Goal: Information Seeking & Learning: Learn about a topic

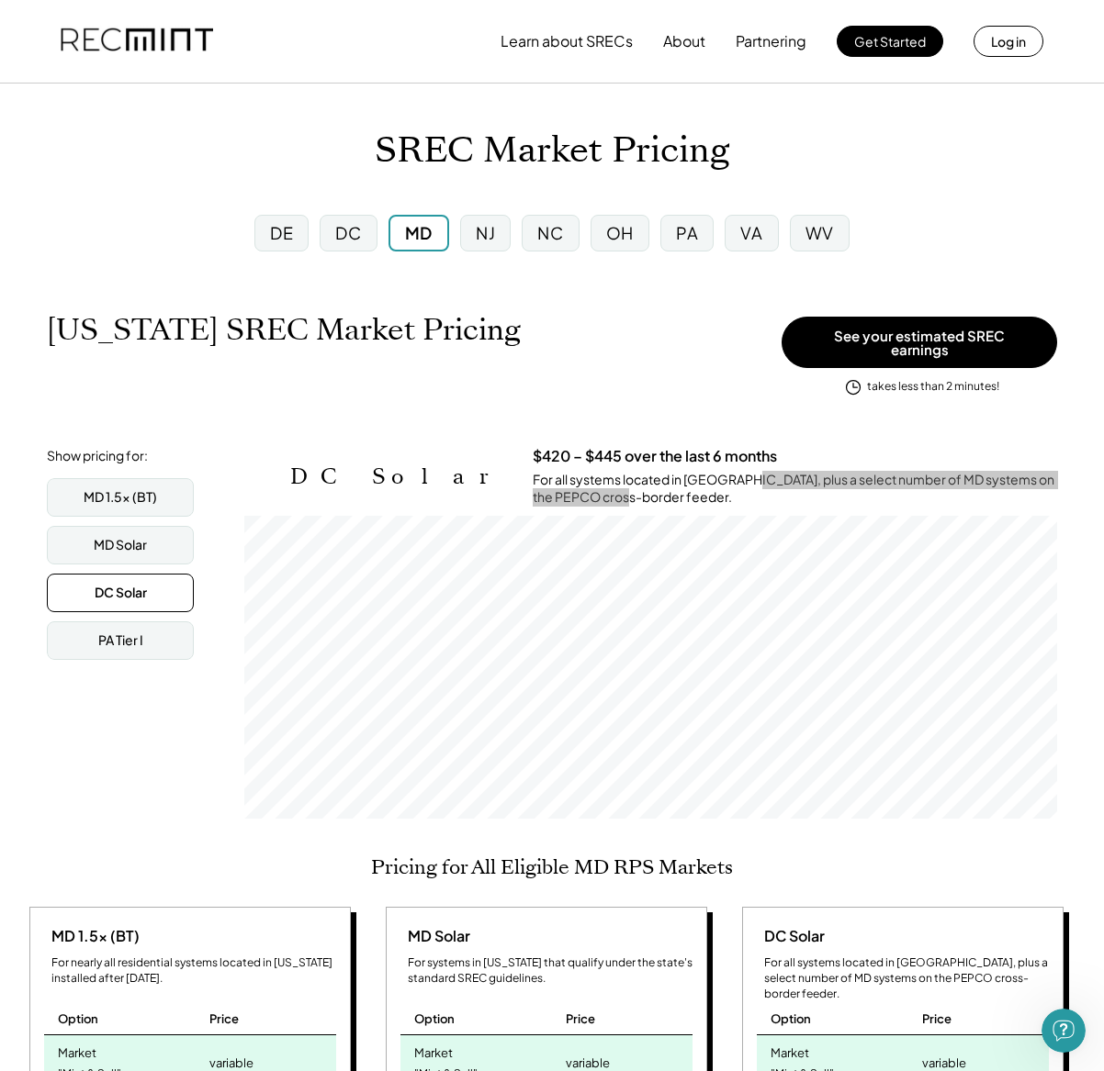
scroll to position [167, 0]
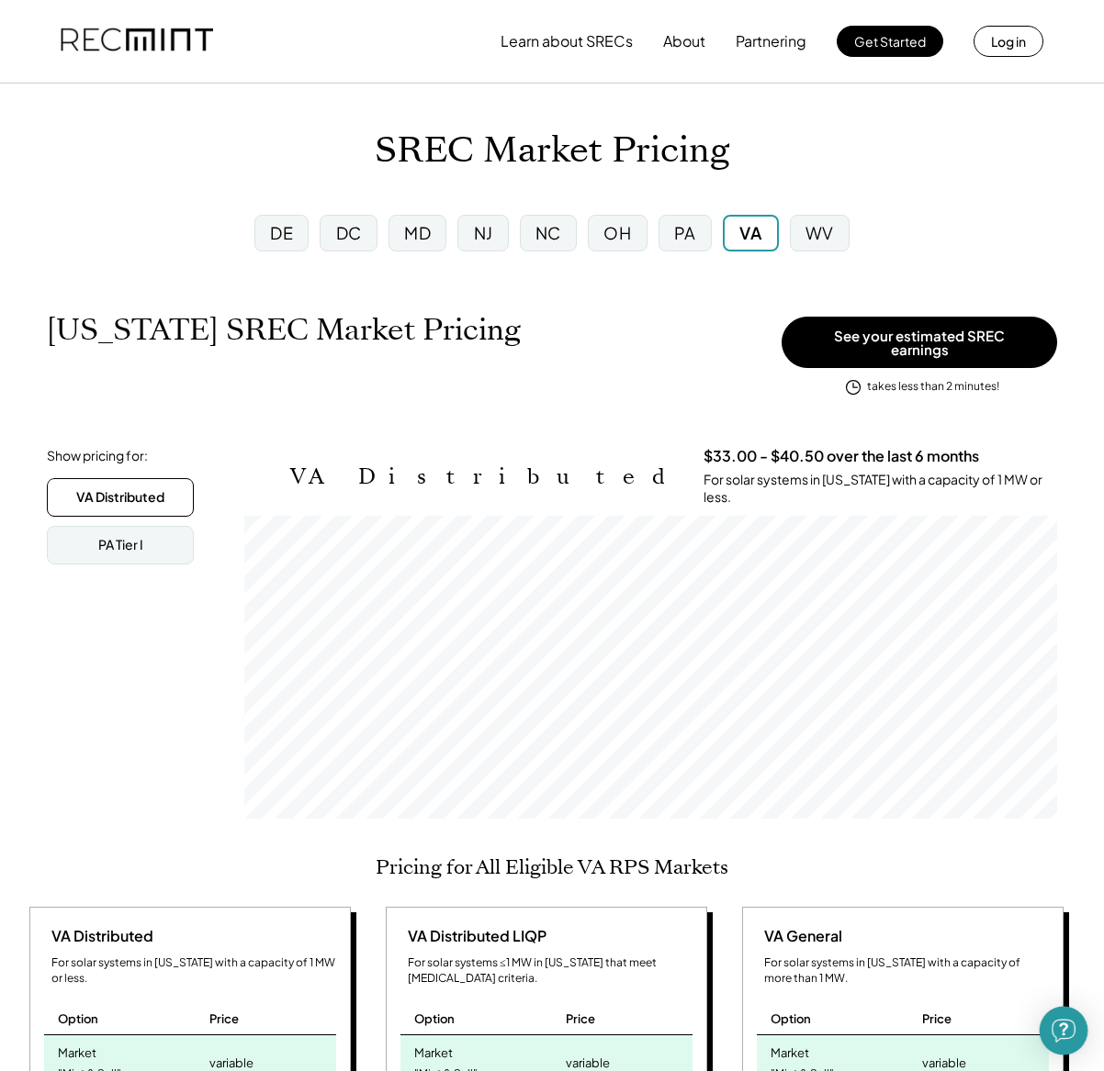
scroll to position [303, 813]
click at [1067, 1032] on img "Open Intercom Messenger" at bounding box center [1063, 1031] width 24 height 24
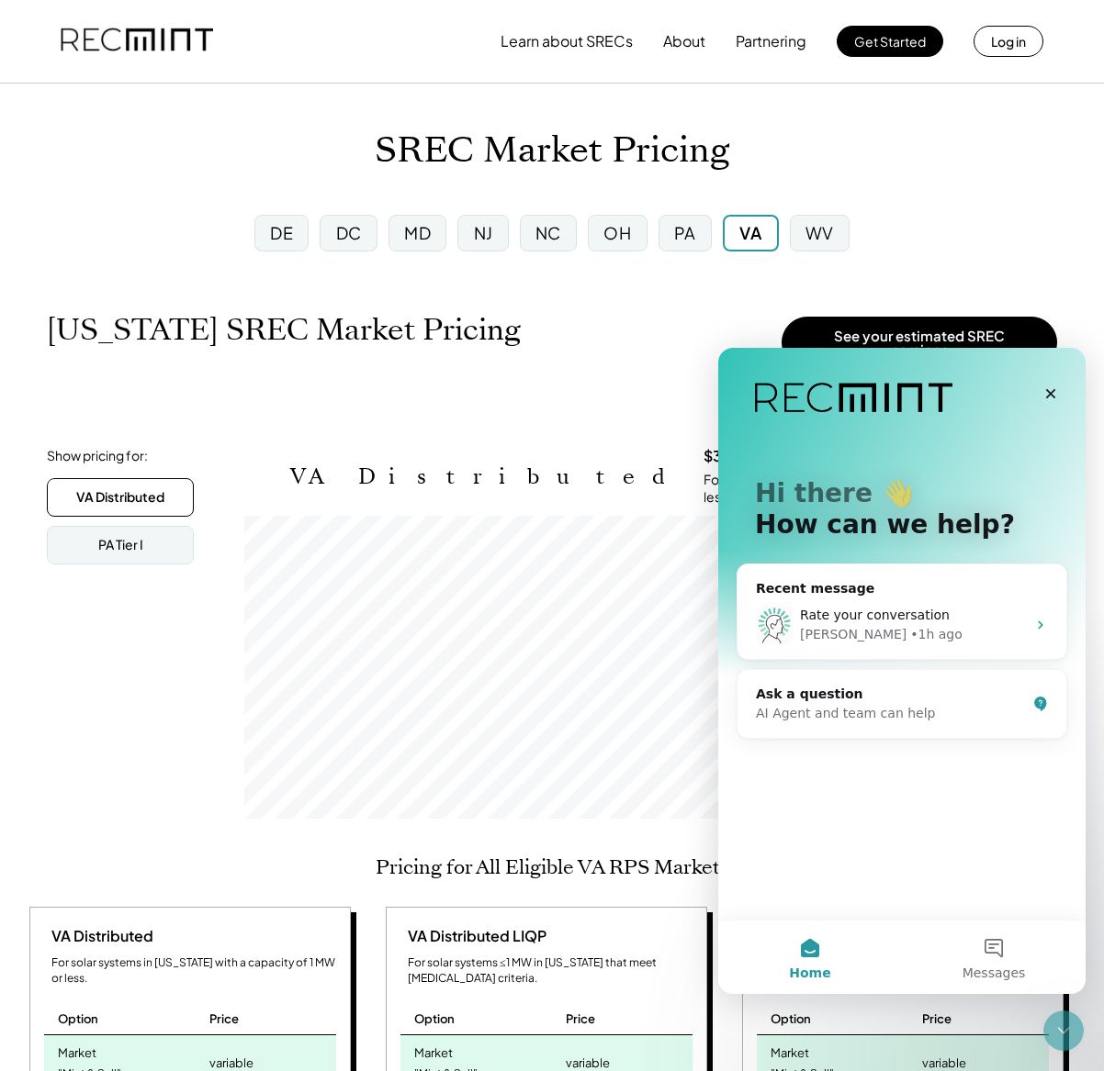
scroll to position [0, 0]
click at [837, 618] on span "Rate your conversation" at bounding box center [875, 615] width 150 height 15
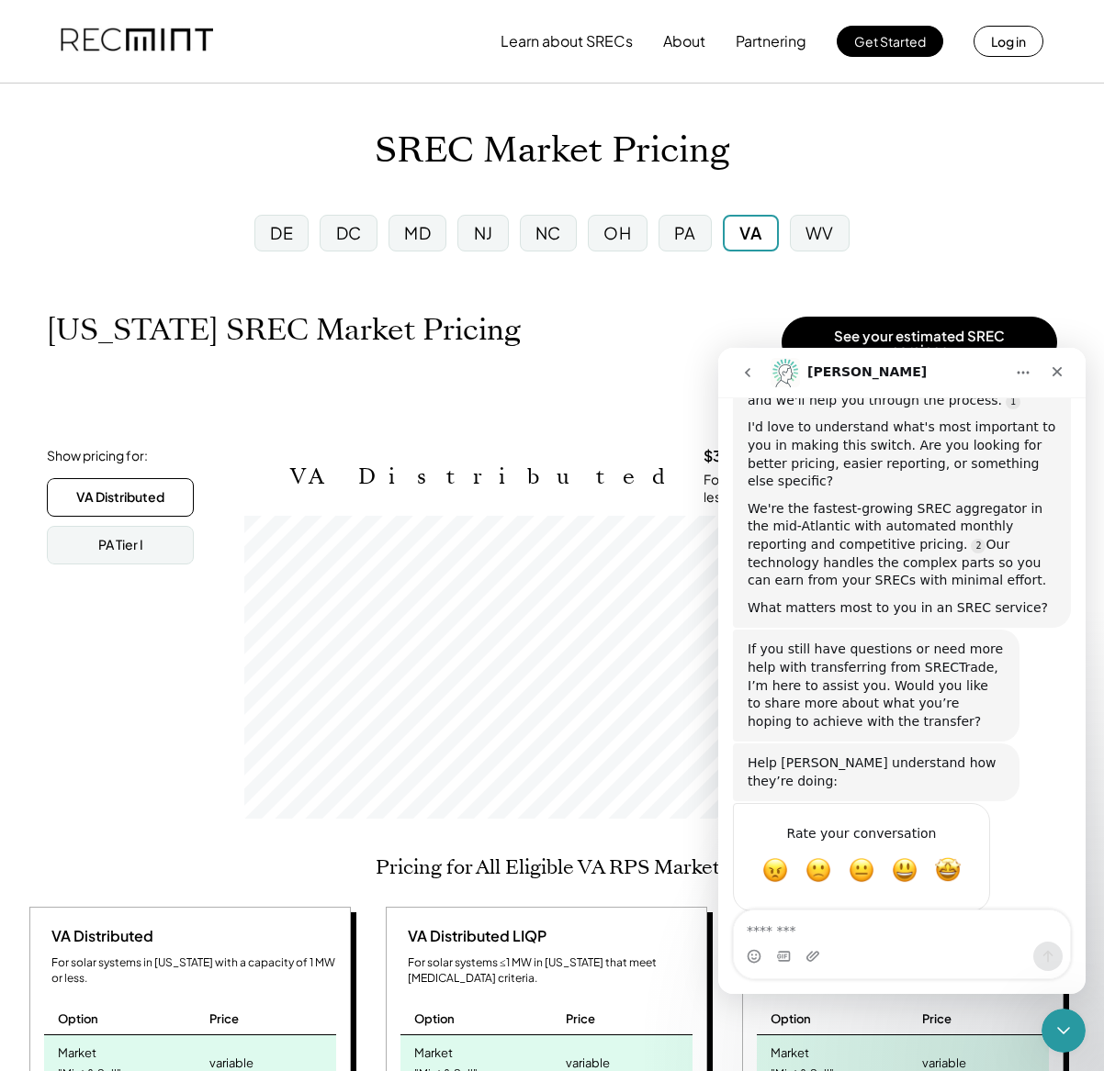
scroll to position [167, 0]
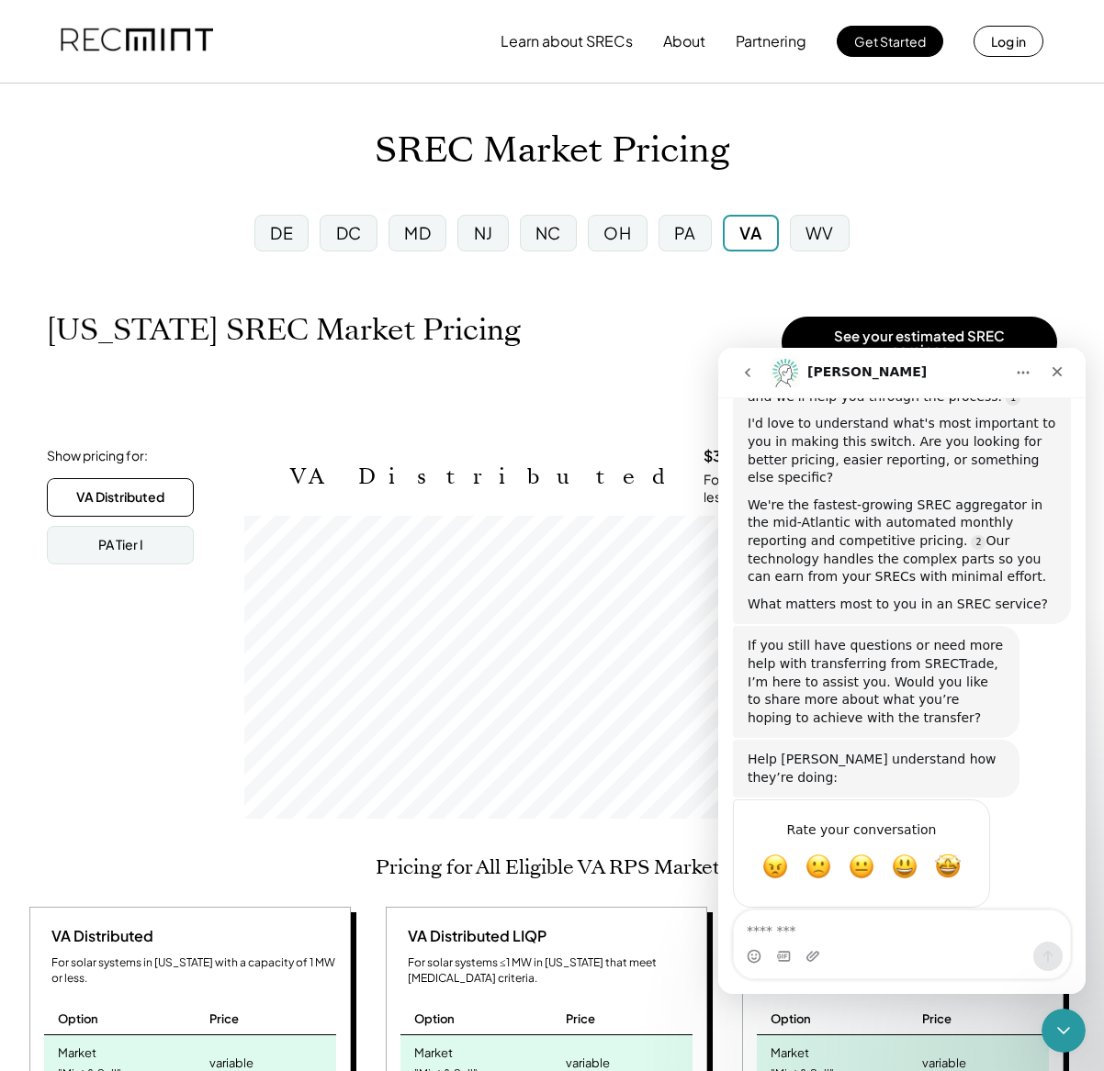
click at [746, 366] on icon "go back" at bounding box center [747, 372] width 15 height 15
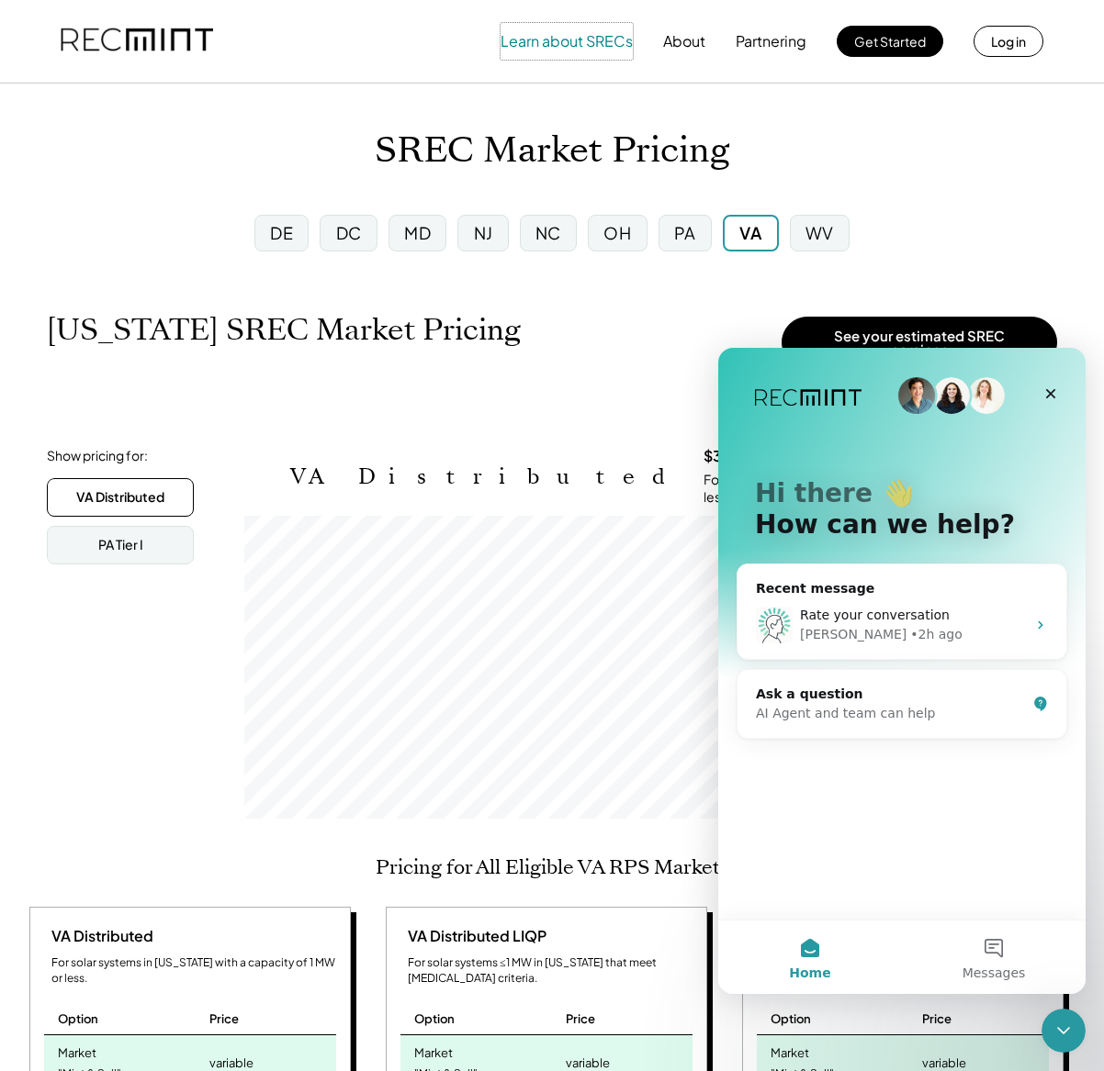
click at [573, 40] on button "Learn about SRECs" at bounding box center [566, 41] width 132 height 37
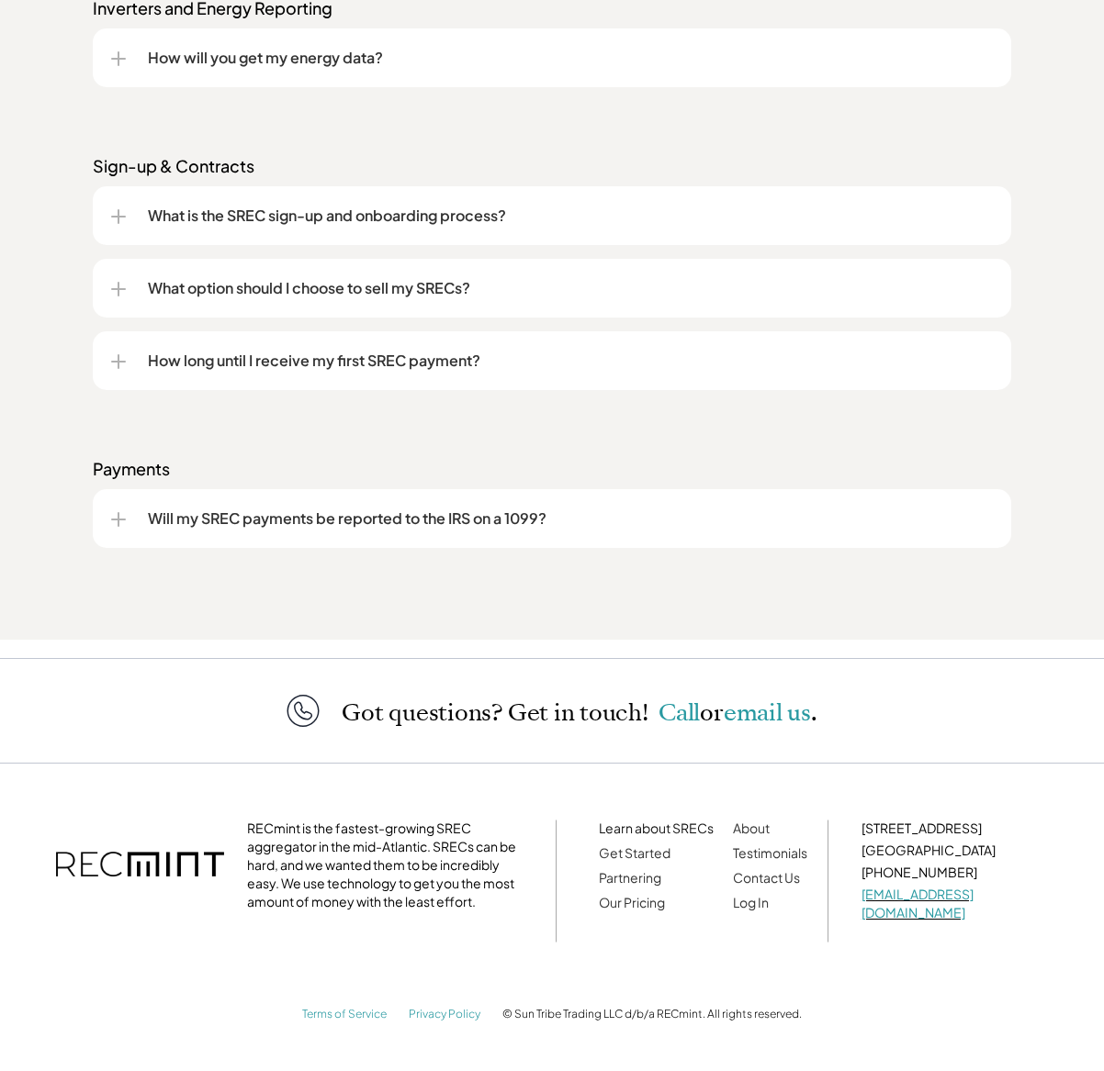
scroll to position [2417, 0]
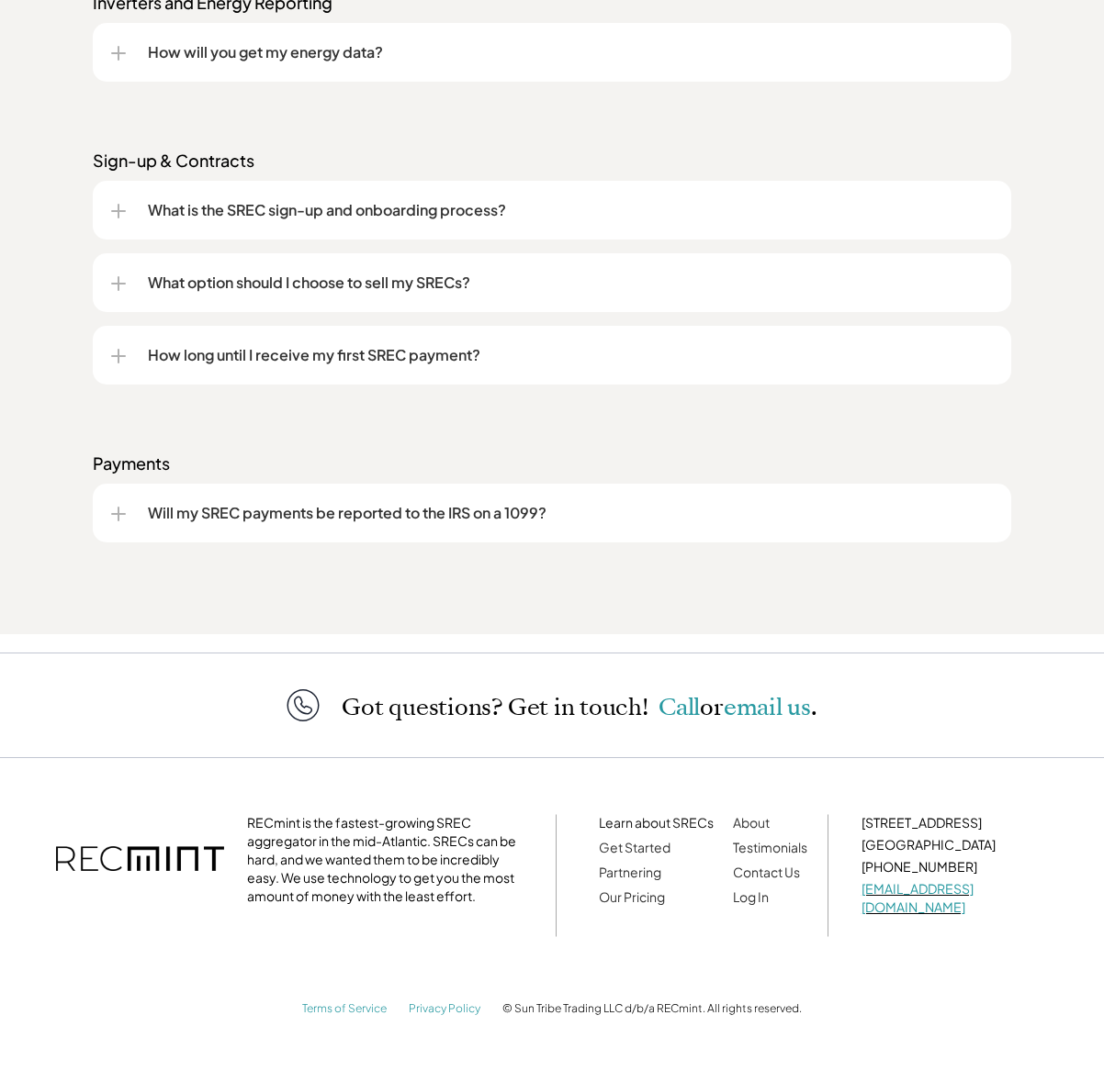
click at [306, 369] on div "How long until I receive my first SREC payment?" at bounding box center [551, 355] width 881 height 59
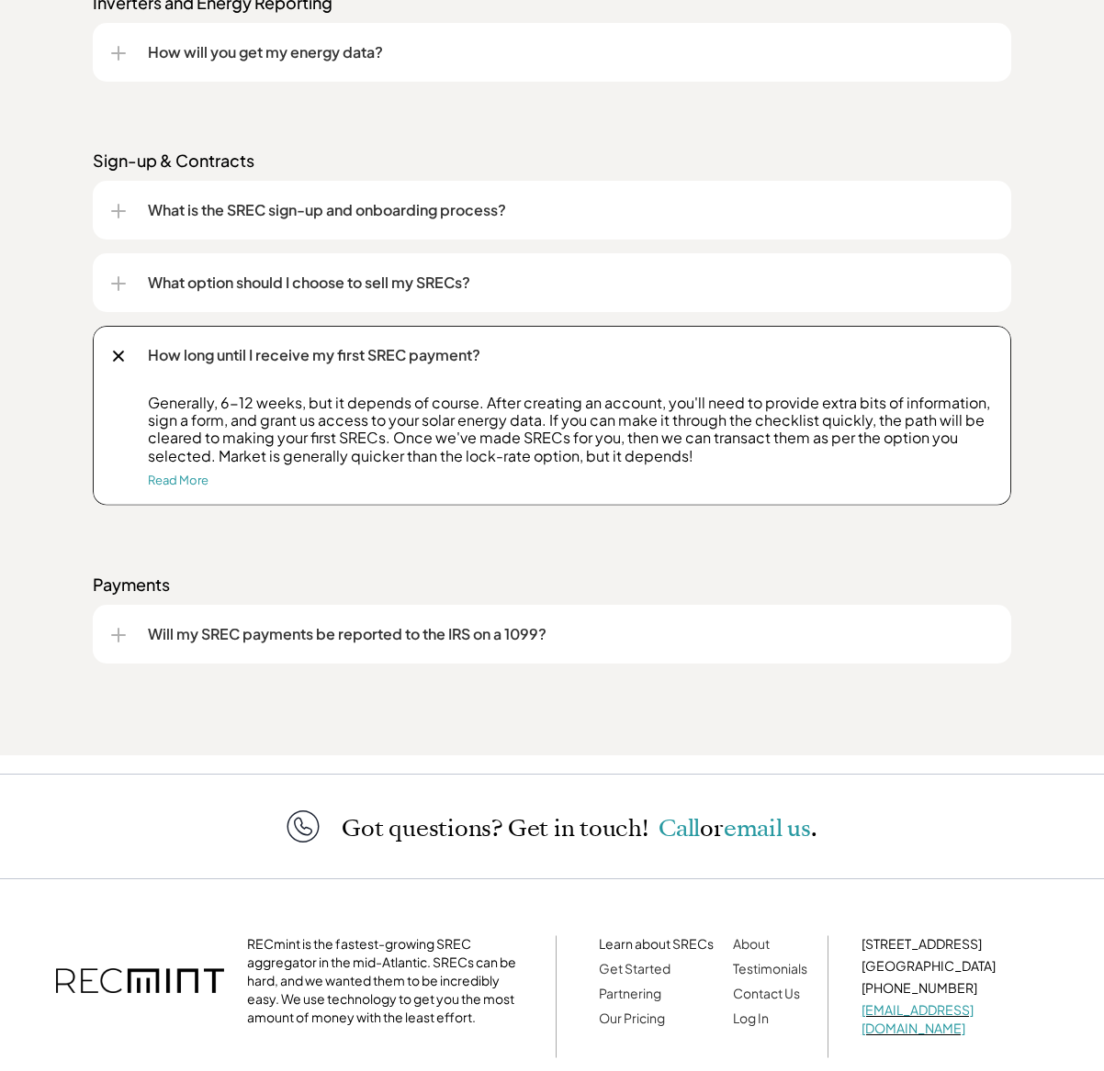
click at [188, 471] on div "Generally, 6-12 weeks, but it depends of course. After creating an account, you…" at bounding box center [551, 450] width 881 height 112
click at [185, 480] on link "Read More" at bounding box center [178, 479] width 61 height 15
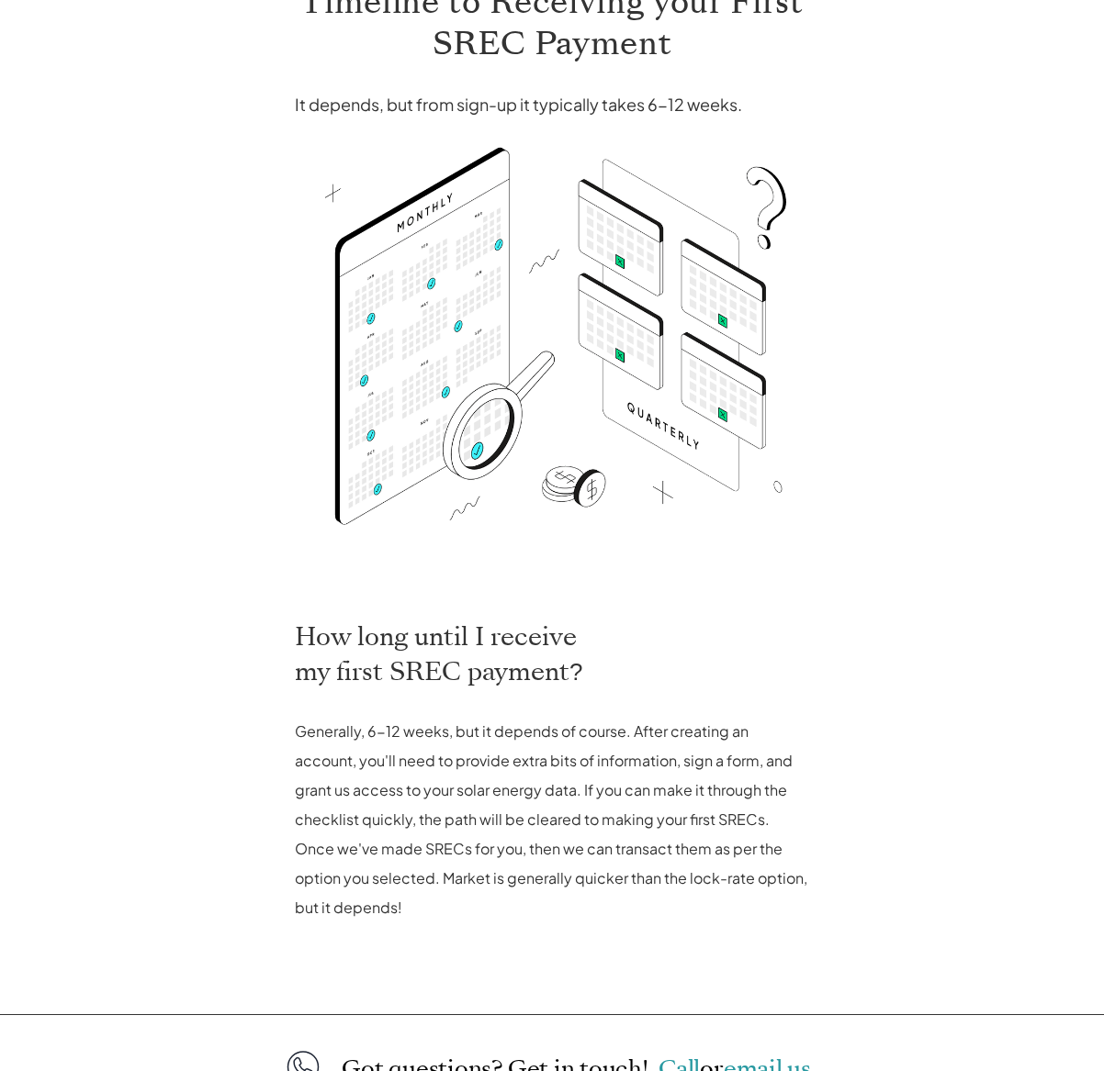
scroll to position [587, 0]
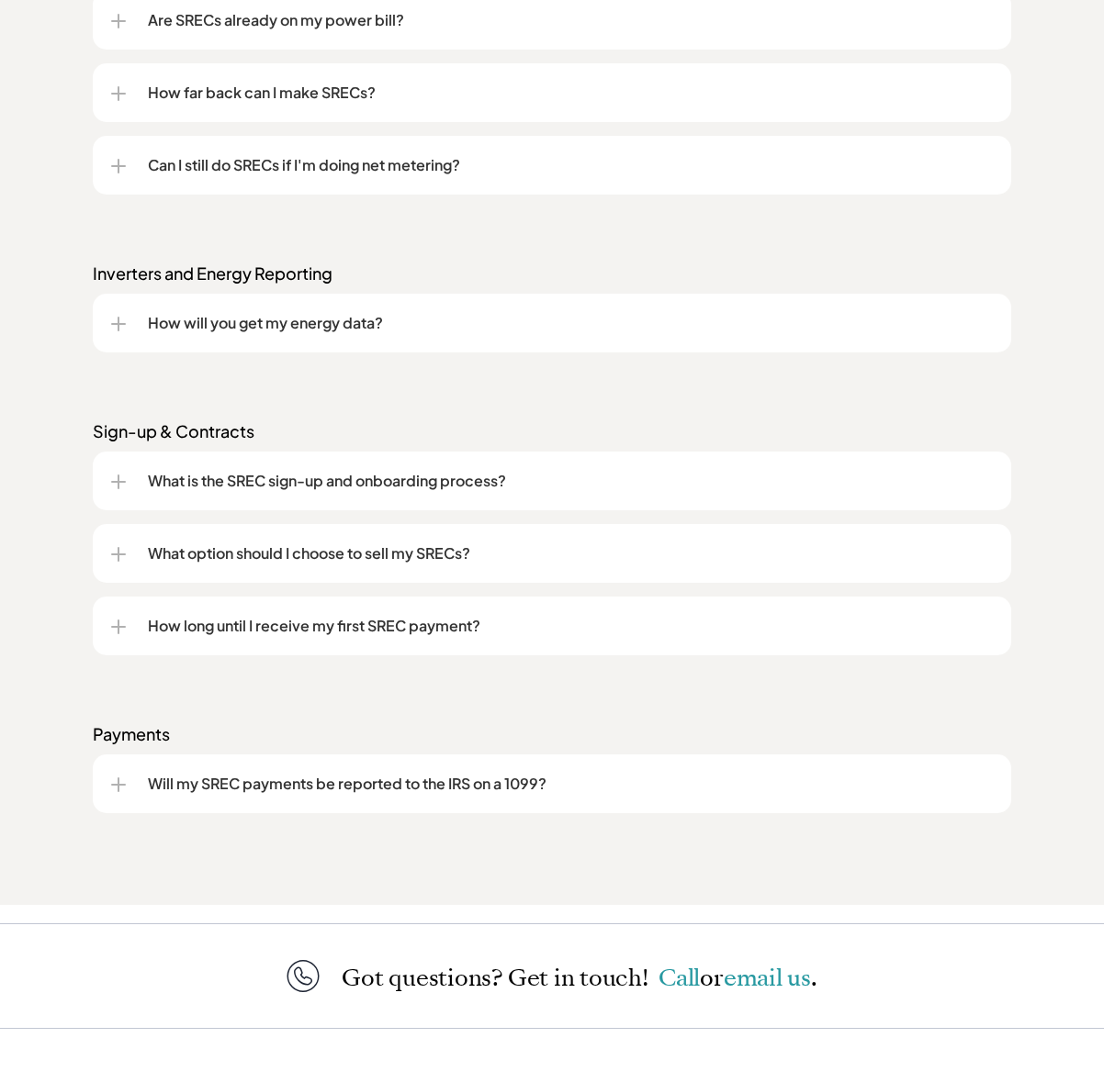
scroll to position [1892, 0]
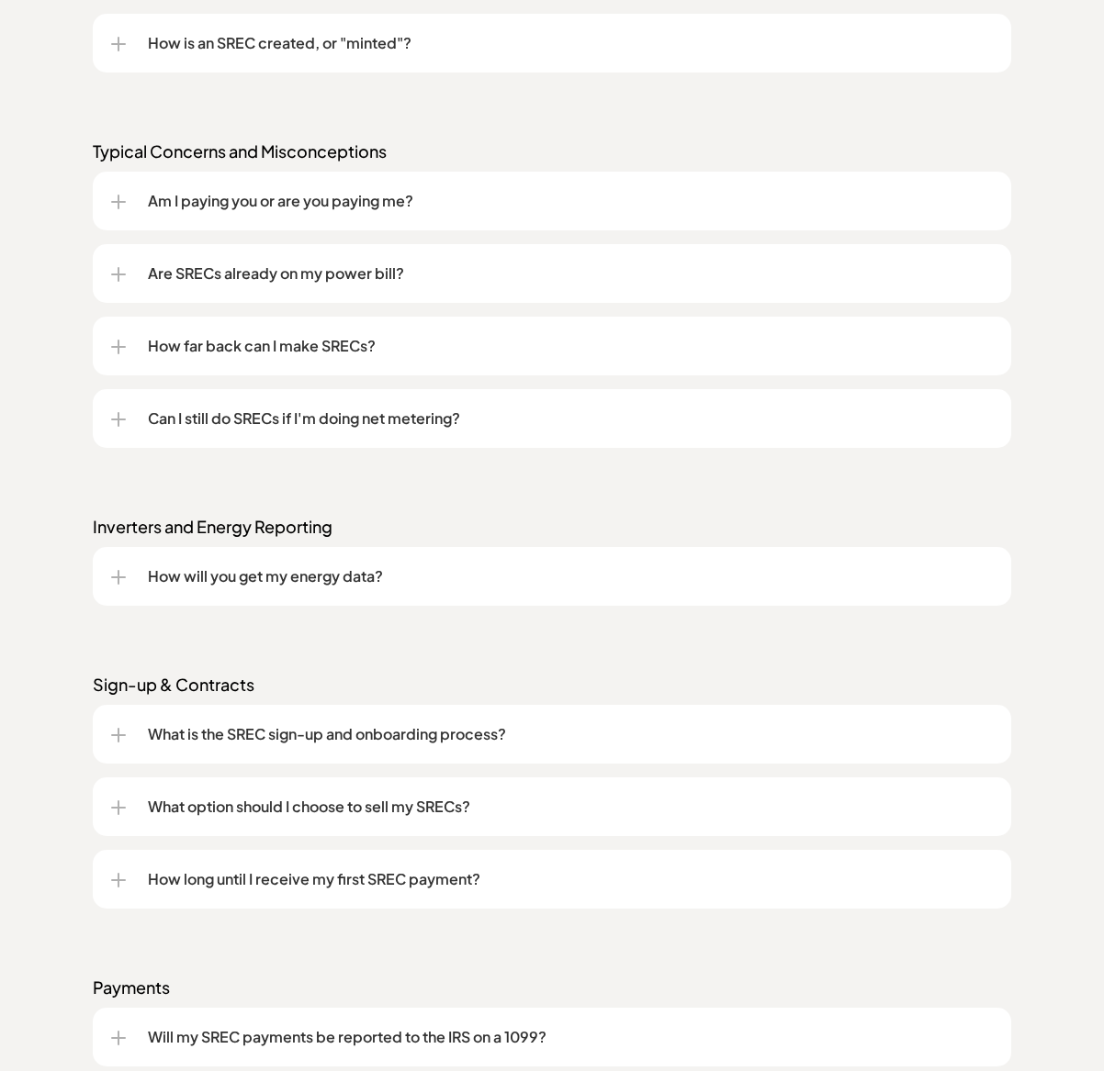
click at [365, 207] on p "Am I paying you or are you paying me?" at bounding box center [570, 201] width 845 height 22
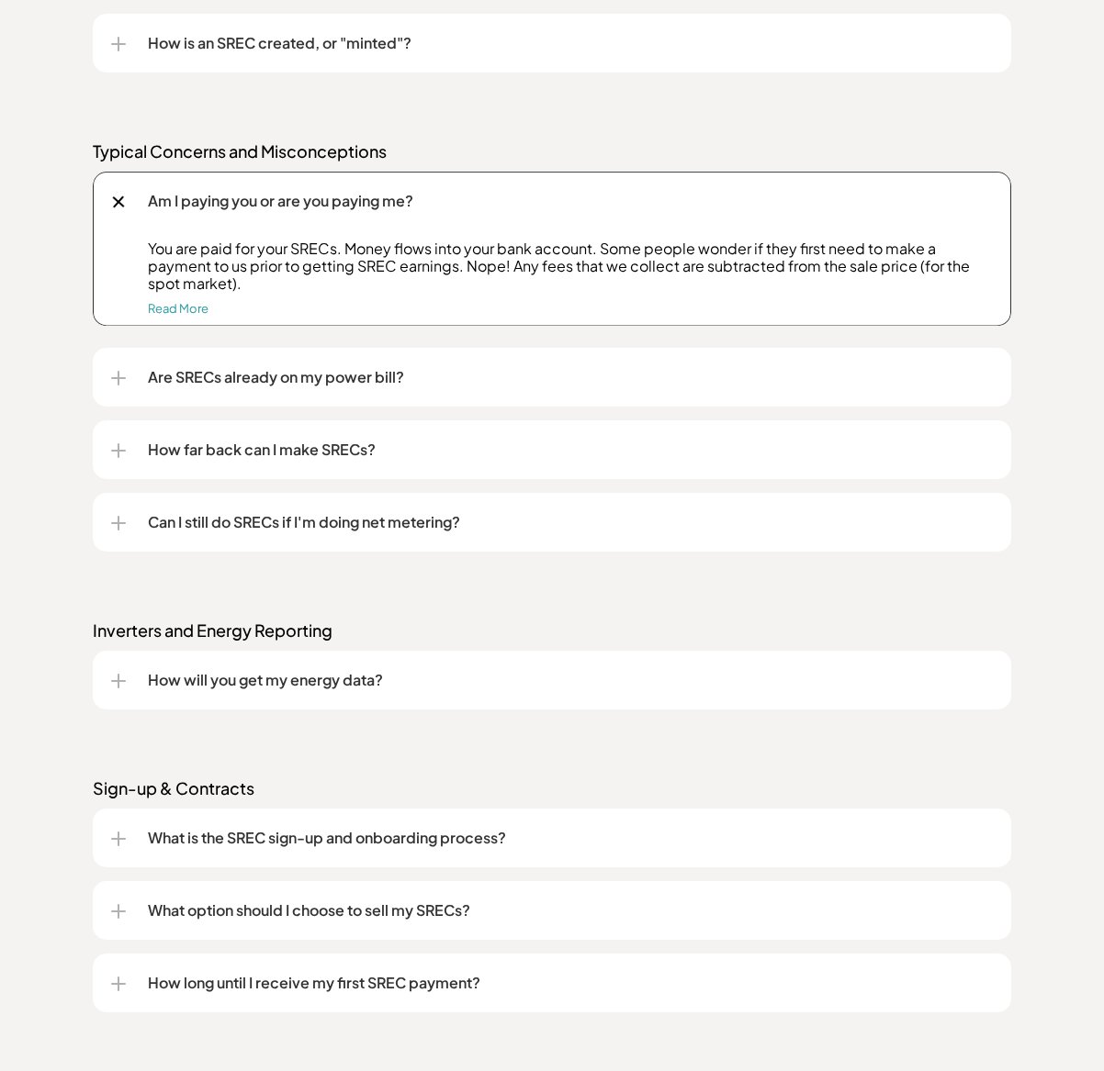
click at [365, 207] on p "Am I paying you or are you paying me?" at bounding box center [570, 201] width 845 height 22
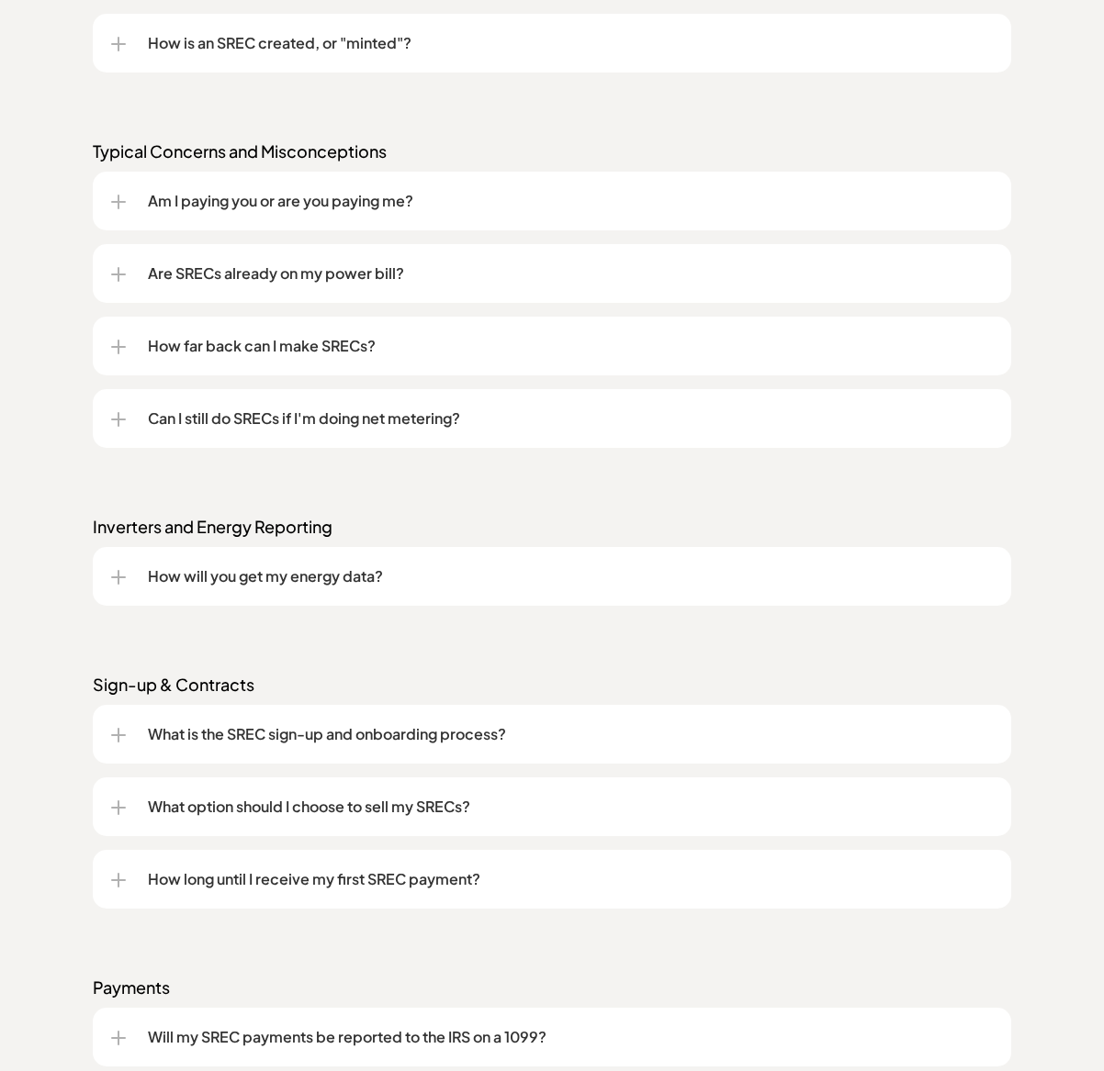
click at [315, 734] on p "What is the SREC sign-up and onboarding process?" at bounding box center [570, 734] width 845 height 22
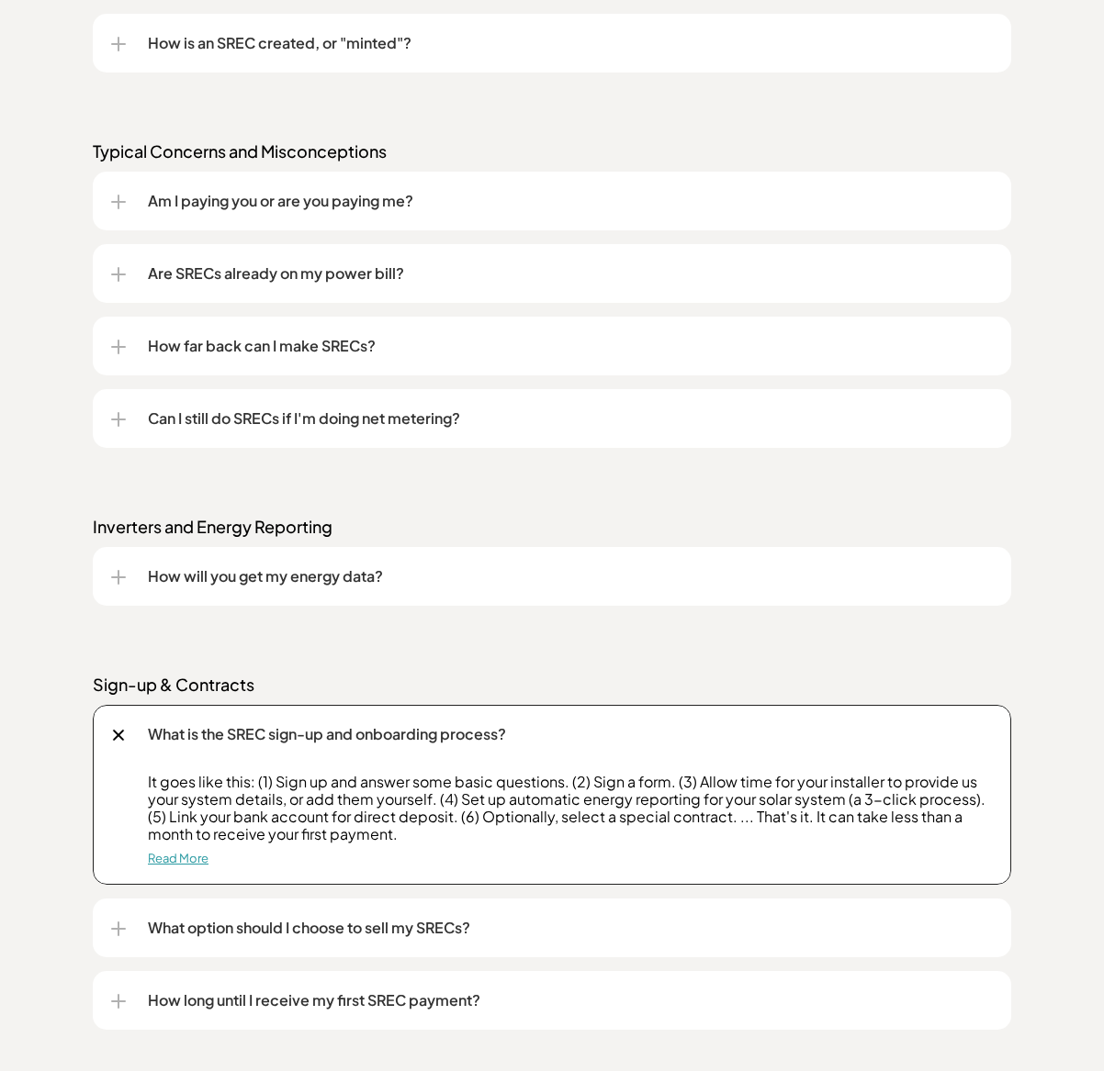
click at [183, 853] on link "Read More" at bounding box center [178, 858] width 61 height 15
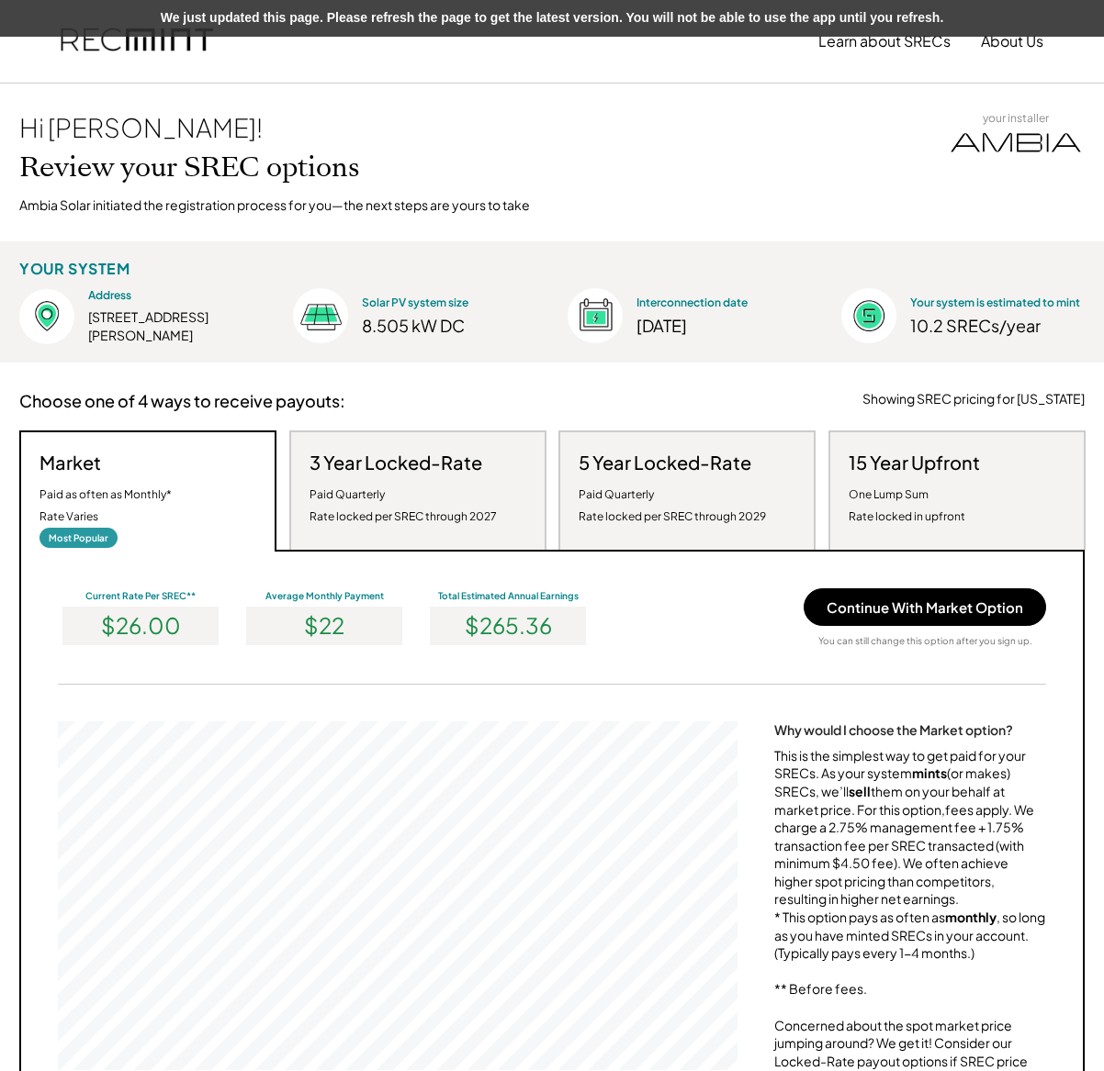
scroll to position [349, 679]
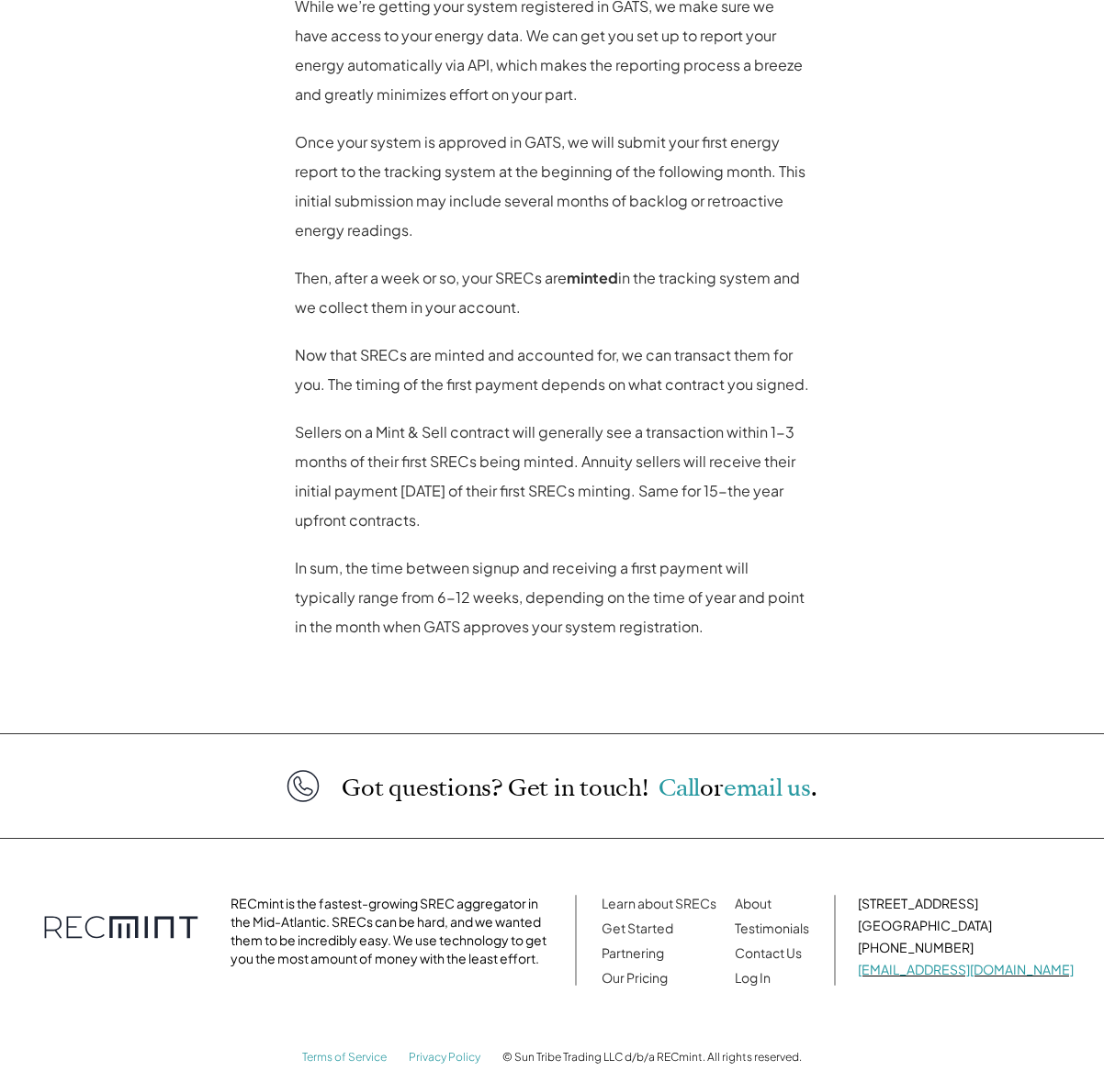
scroll to position [1446, 0]
